Goal: Information Seeking & Learning: Learn about a topic

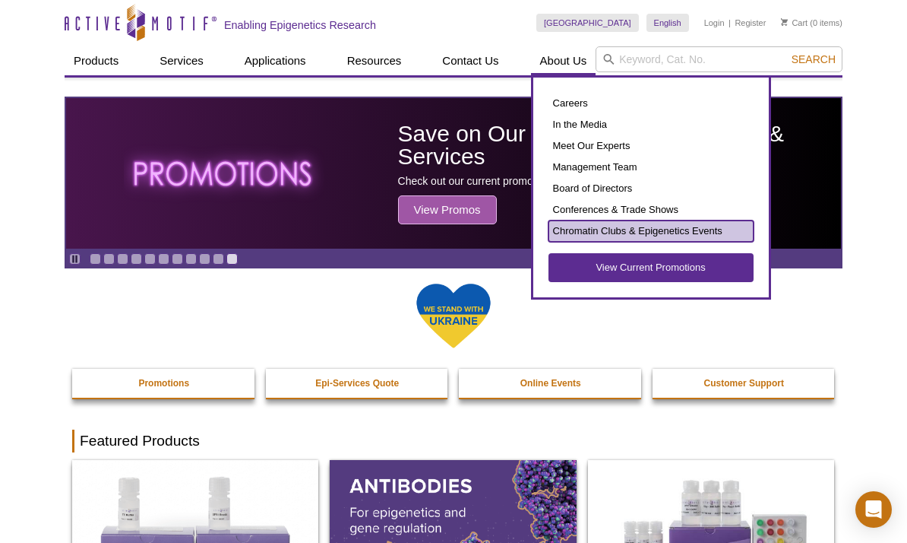
click at [597, 233] on link "Chromatin Clubs & Epigenetics Events" at bounding box center [651, 230] width 205 height 21
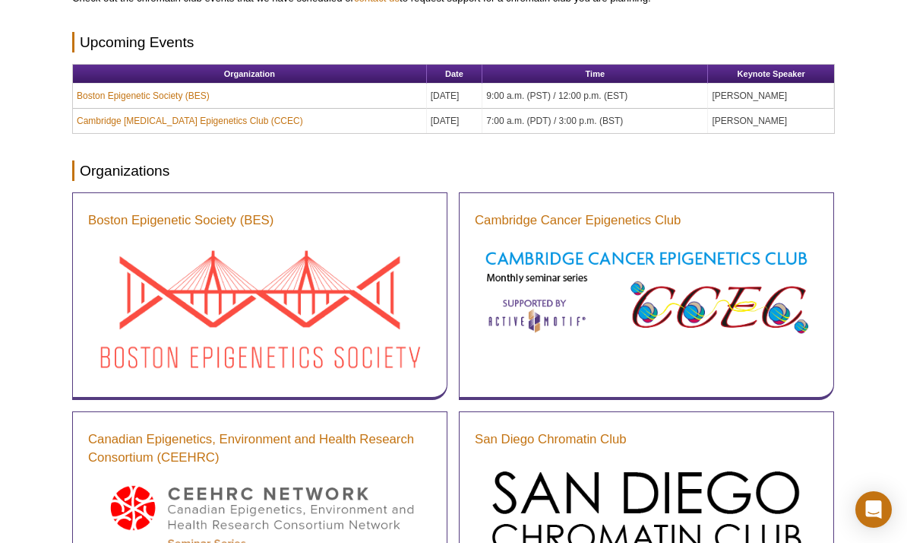
scroll to position [228, 0]
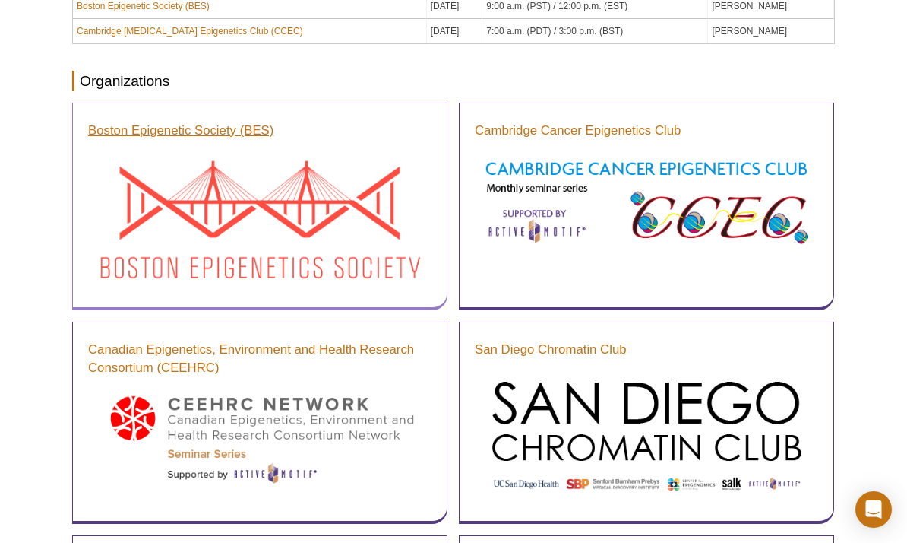
scroll to position [281, 0]
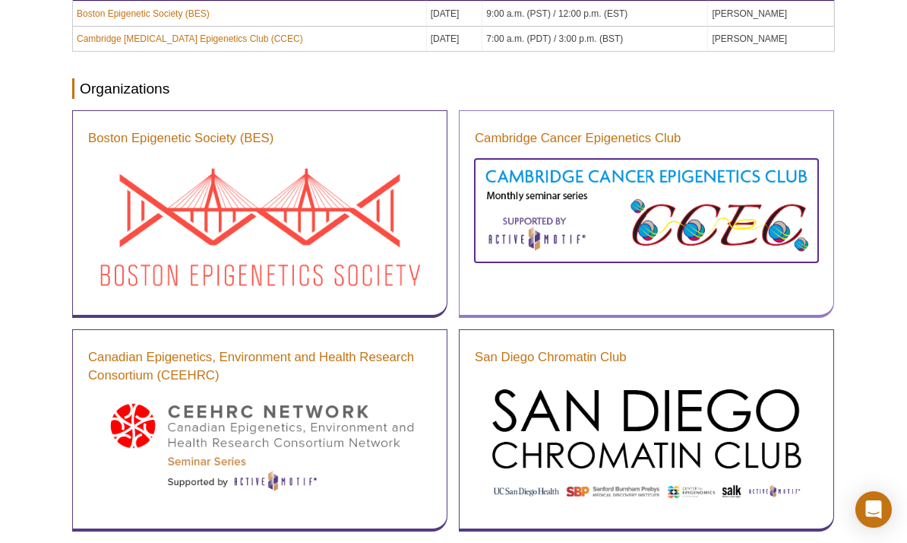
click at [735, 178] on img at bounding box center [646, 209] width 343 height 100
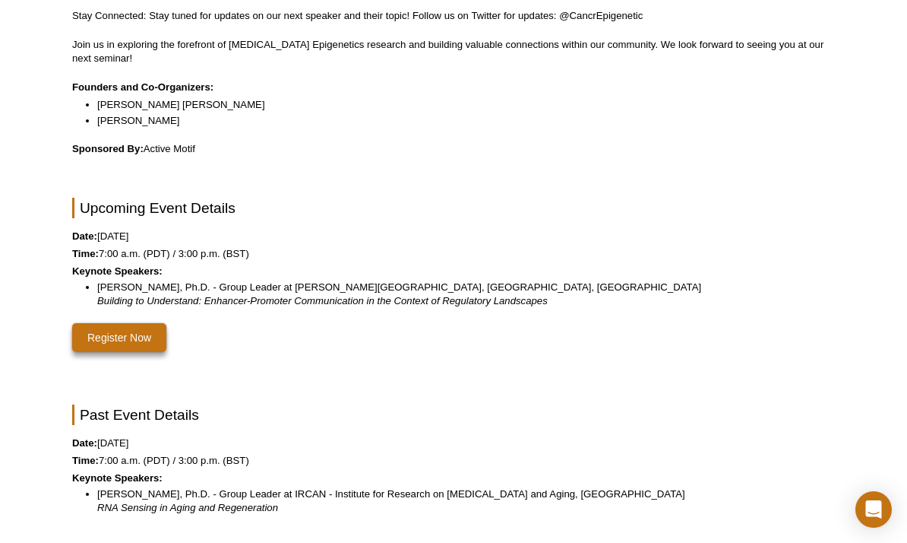
scroll to position [152, 0]
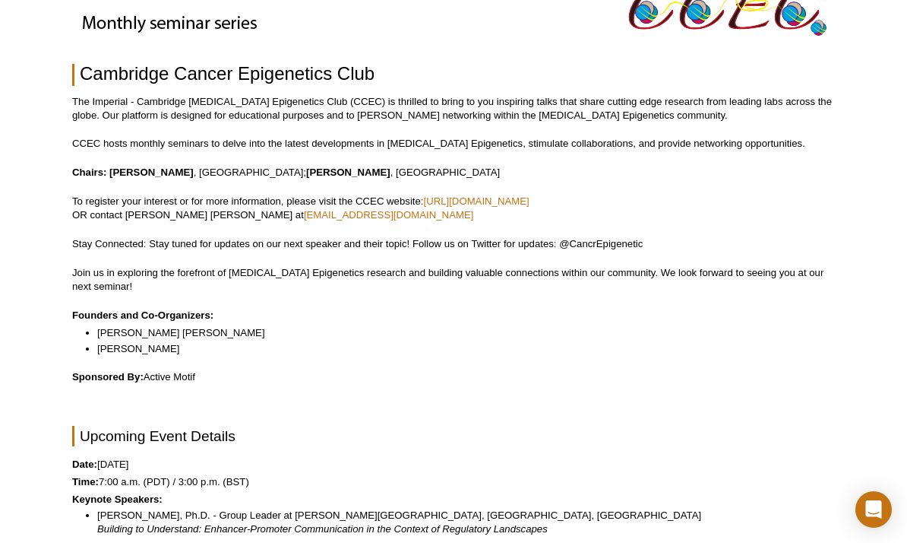
click at [757, 355] on li "[PERSON_NAME]" at bounding box center [458, 349] width 723 height 14
drag, startPoint x: 505, startPoint y: 65, endPoint x: 502, endPoint y: 55, distance: 10.3
click at [505, 65] on h1 "Cambridge Cancer Epigenetics Club" at bounding box center [453, 75] width 763 height 22
